Goal: Download file/media

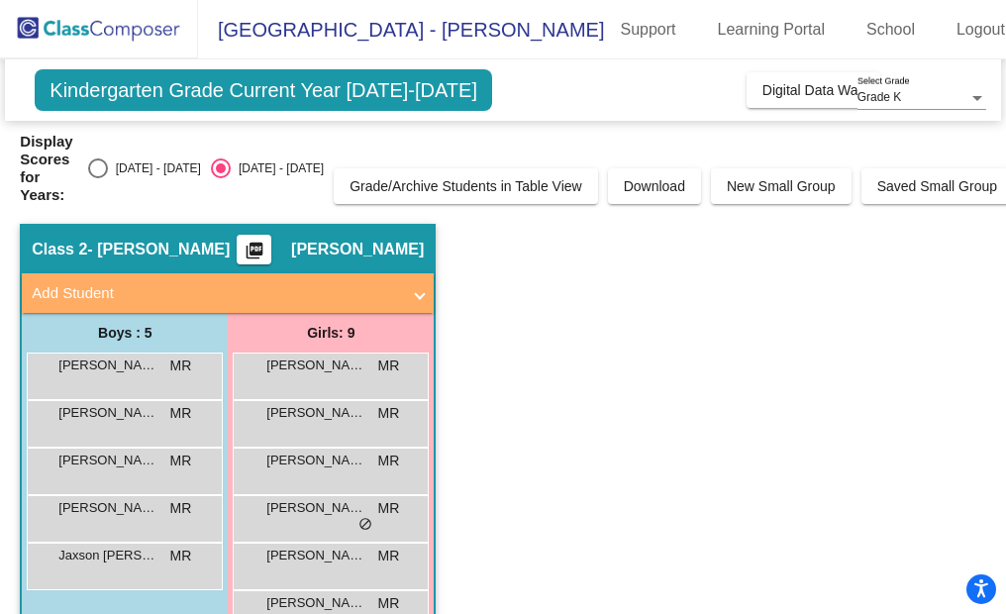
scroll to position [180, 0]
click at [266, 242] on mat-icon "picture_as_pdf" at bounding box center [255, 255] width 24 height 28
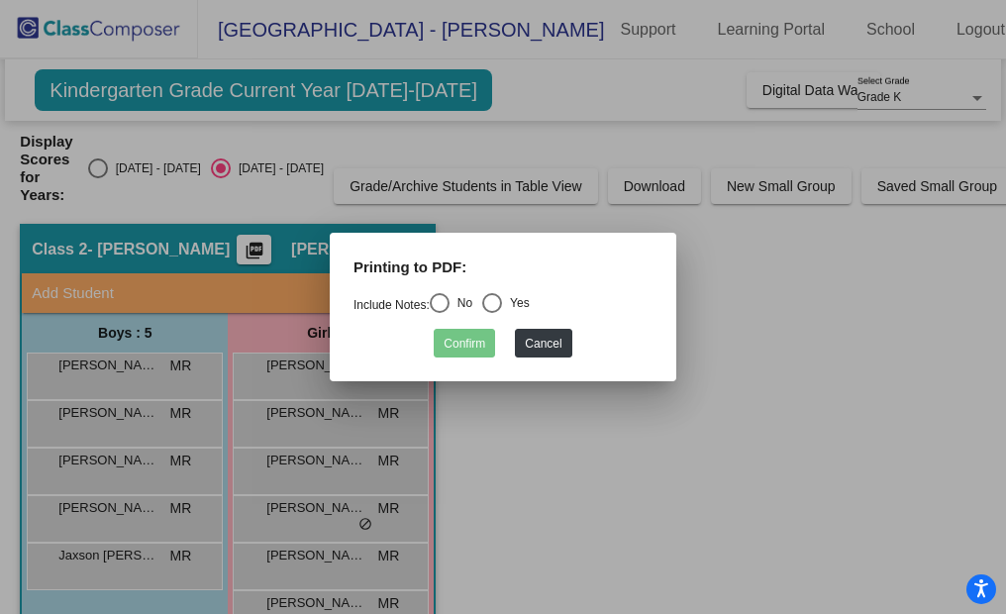
click at [446, 299] on div "Select an option" at bounding box center [440, 303] width 20 height 20
click at [440, 313] on input "No" at bounding box center [439, 313] width 1 height 1
radio input "true"
click at [461, 339] on button "Confirm" at bounding box center [464, 343] width 61 height 29
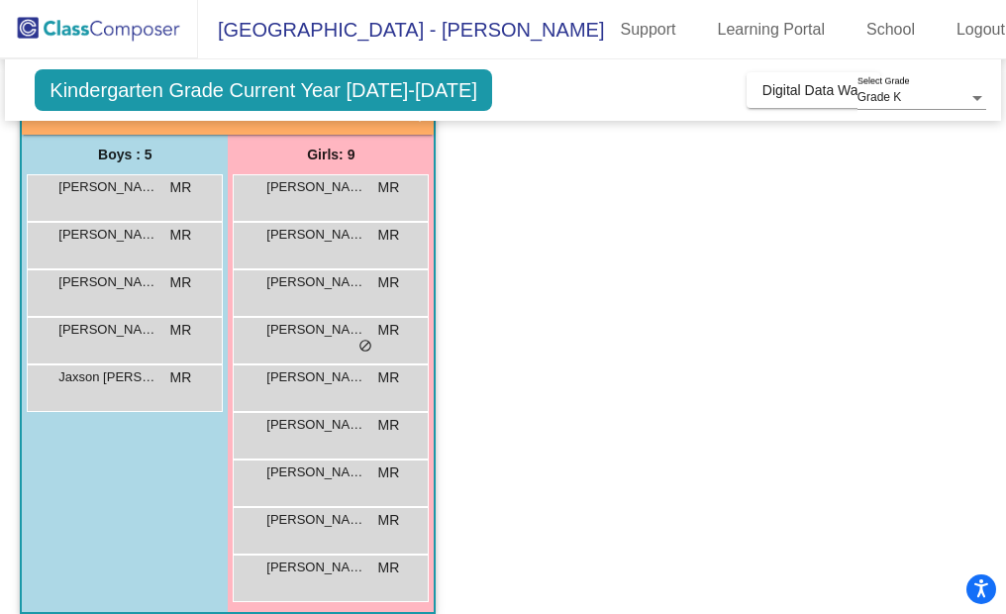
scroll to position [180, 0]
